Goal: Obtain resource: Obtain resource

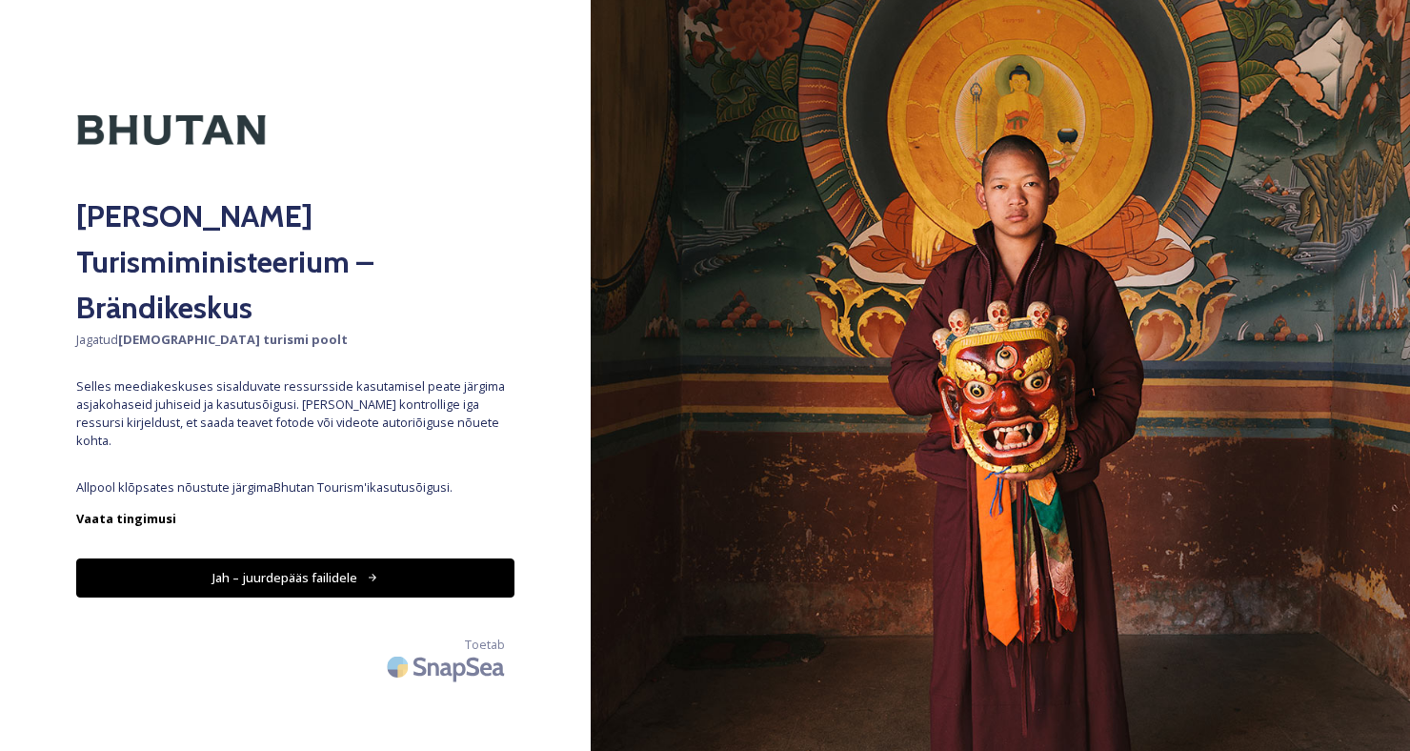
click at [320, 569] on font "Jah – juurdepääs failidele" at bounding box center [285, 577] width 145 height 17
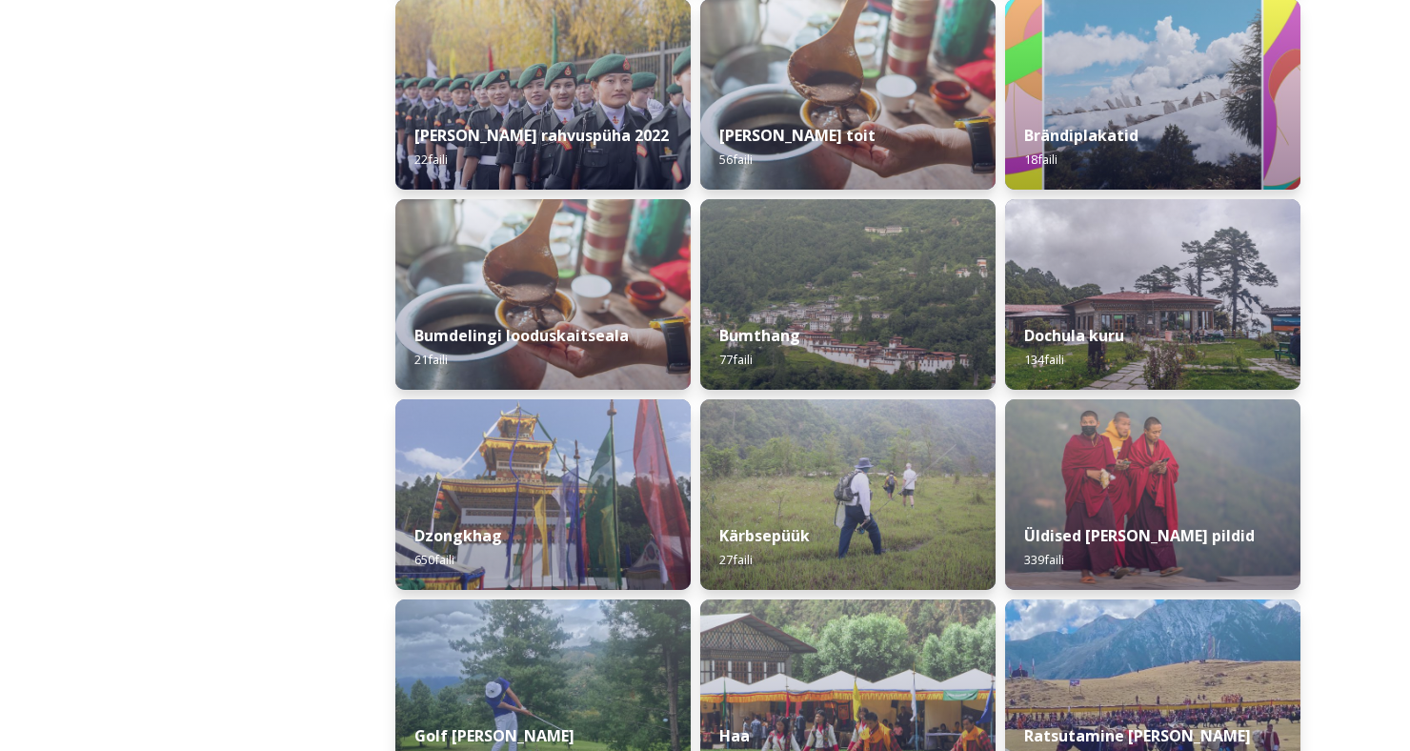
scroll to position [507, 0]
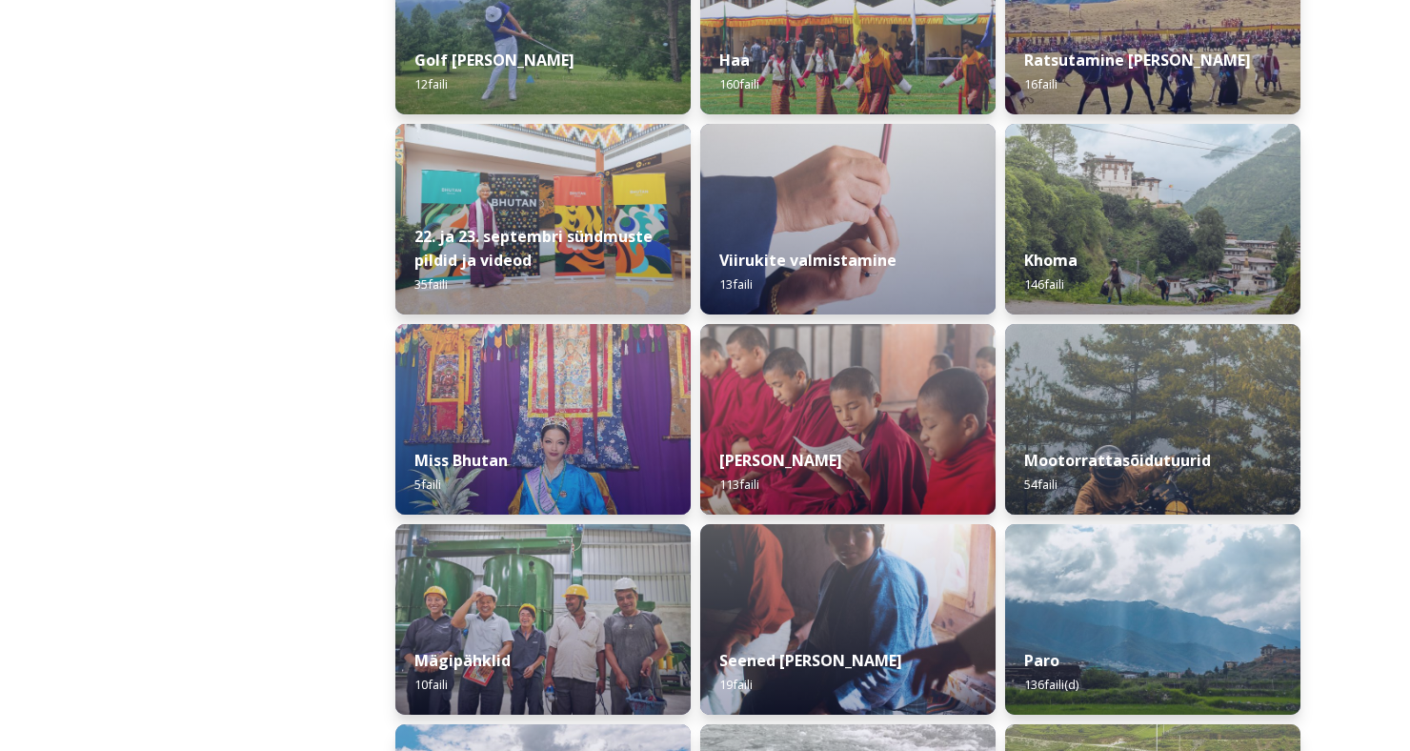
scroll to position [1207, 0]
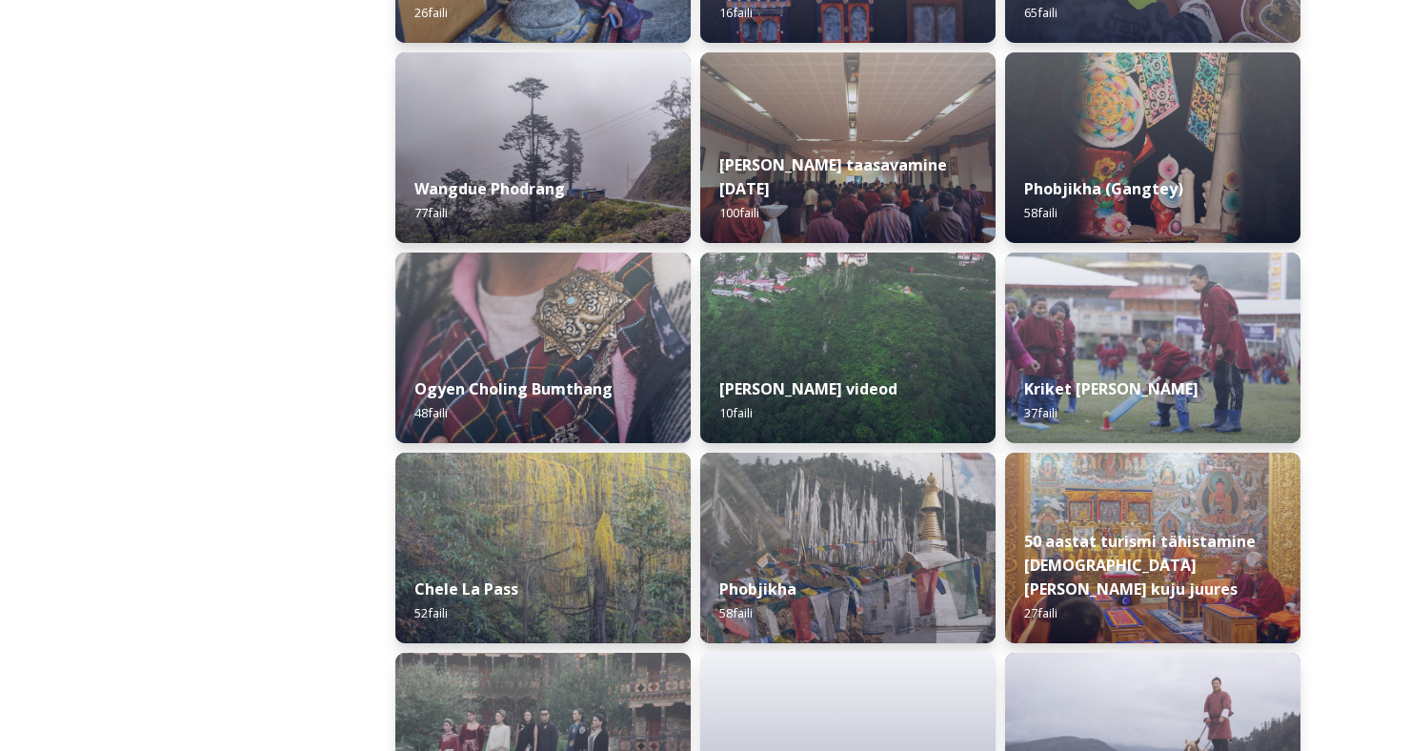
scroll to position [2857, 0]
